Goal: Navigation & Orientation: Find specific page/section

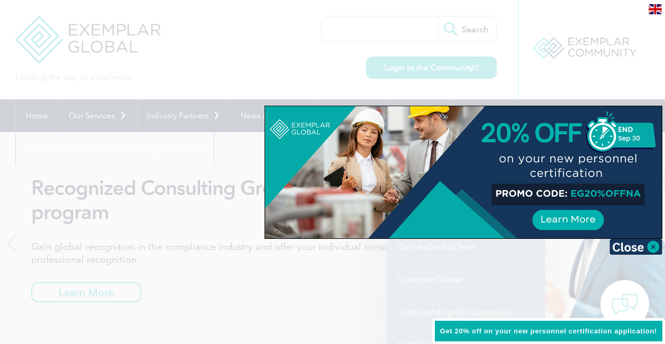
click at [254, 275] on div at bounding box center [332, 172] width 665 height 344
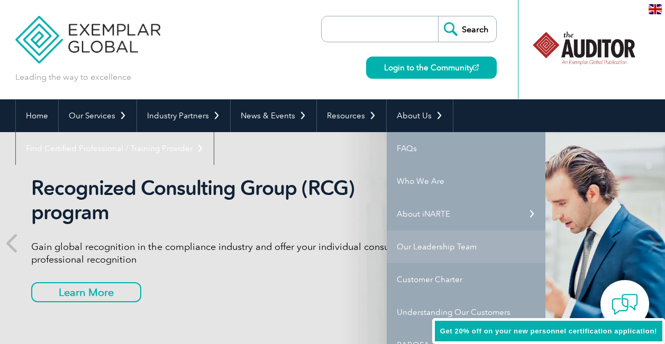
click at [414, 246] on link "Our Leadership Team" at bounding box center [466, 247] width 159 height 33
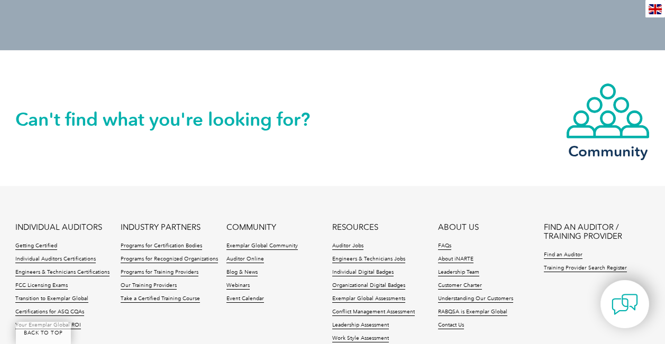
scroll to position [529, 0]
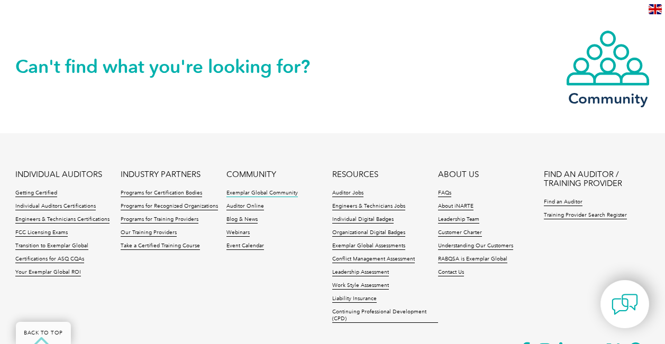
click at [250, 191] on link "Exemplar Global Community" at bounding box center [261, 193] width 71 height 7
